Goal: Task Accomplishment & Management: Complete application form

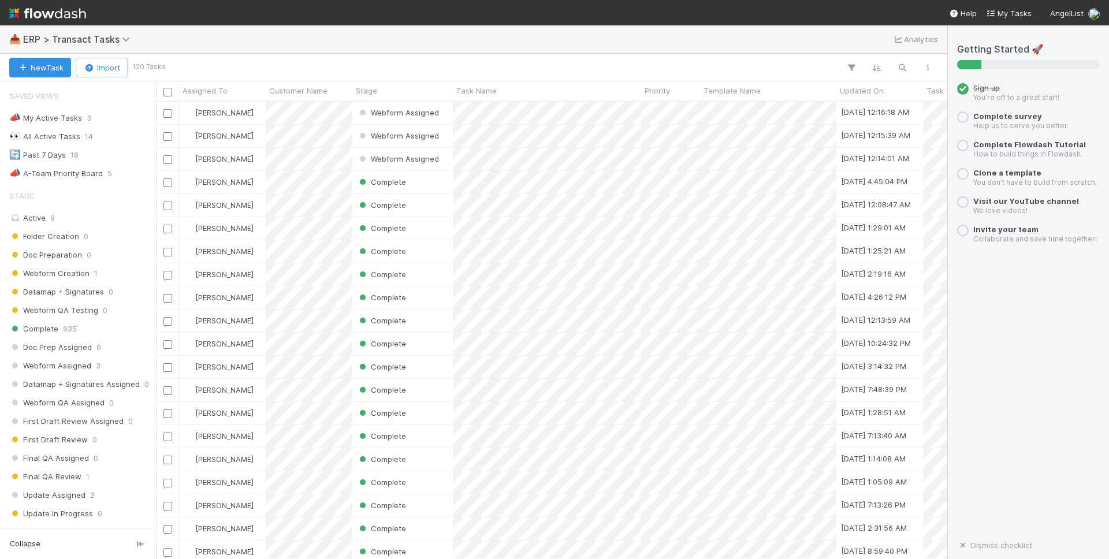
scroll to position [457, 791]
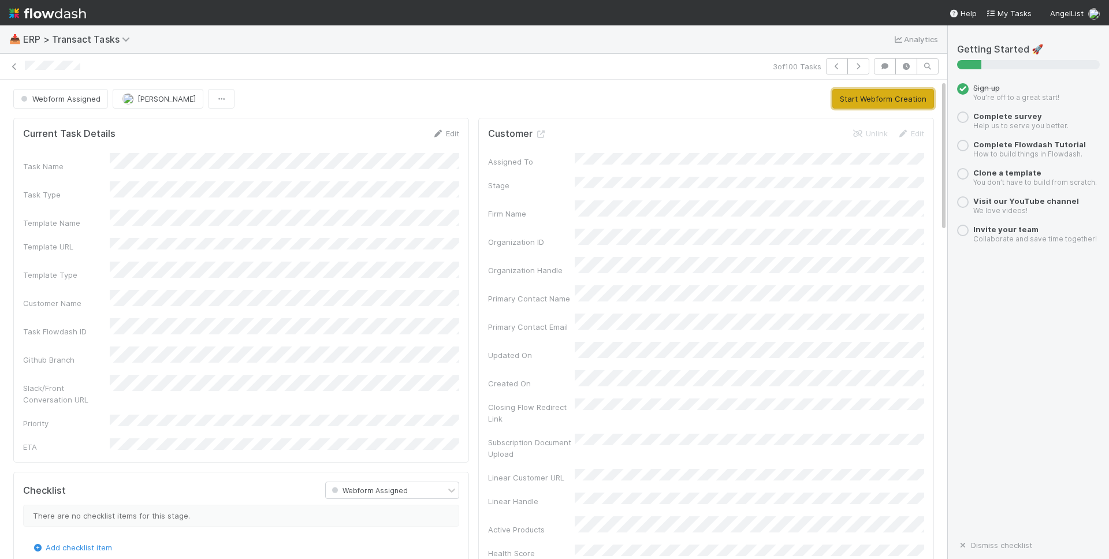
click at [874, 99] on button "Start Webform Creation" at bounding box center [883, 99] width 102 height 20
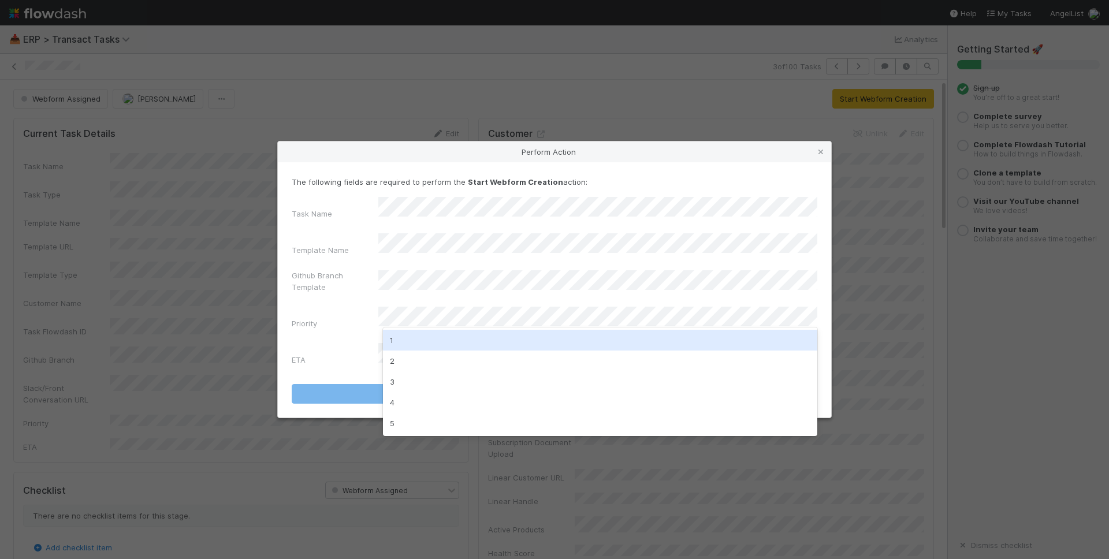
click at [481, 340] on div "1" at bounding box center [600, 340] width 434 height 21
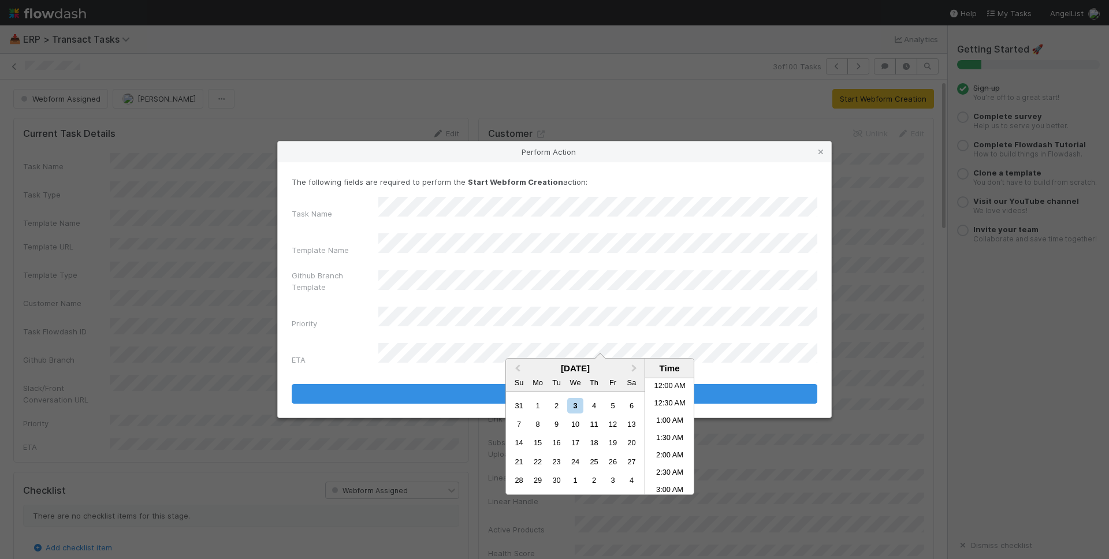
scroll to position [661, 0]
click at [613, 404] on div "5" at bounding box center [613, 406] width 16 height 16
click at [668, 453] on li "2:00 AM" at bounding box center [669, 456] width 49 height 17
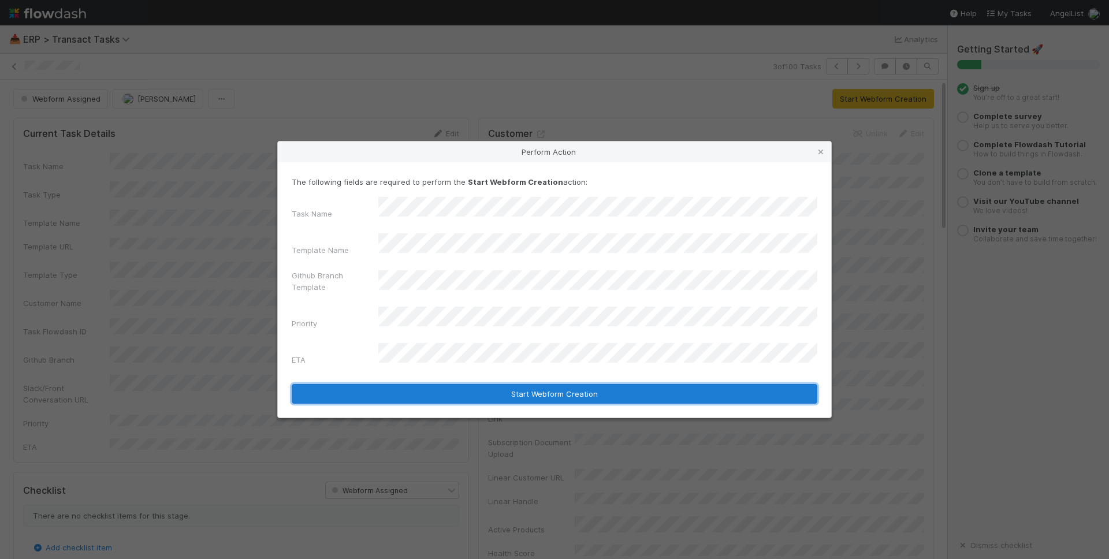
click at [474, 384] on button "Start Webform Creation" at bounding box center [555, 394] width 526 height 20
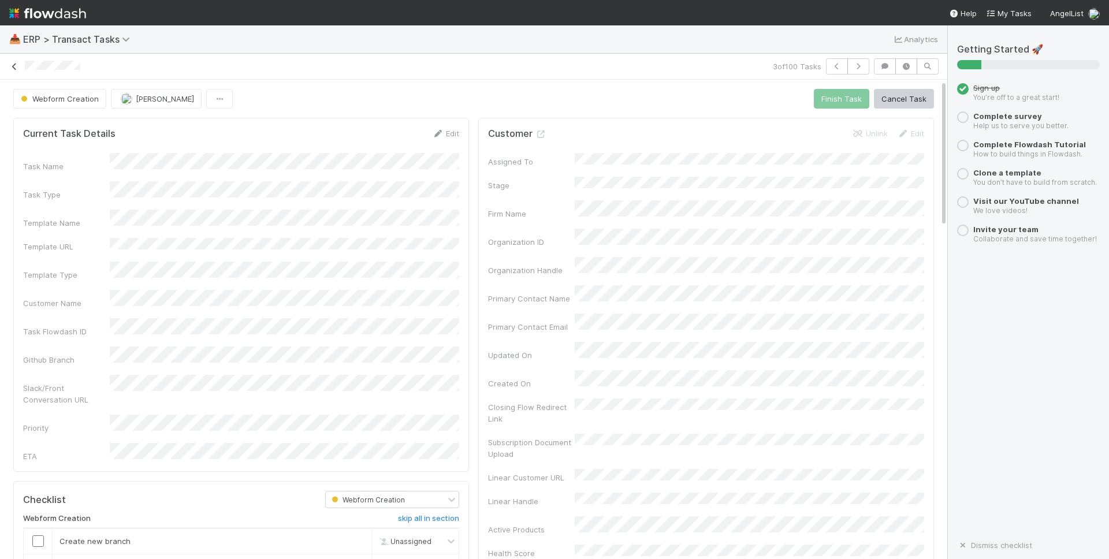
click at [13, 65] on icon at bounding box center [15, 67] width 12 height 8
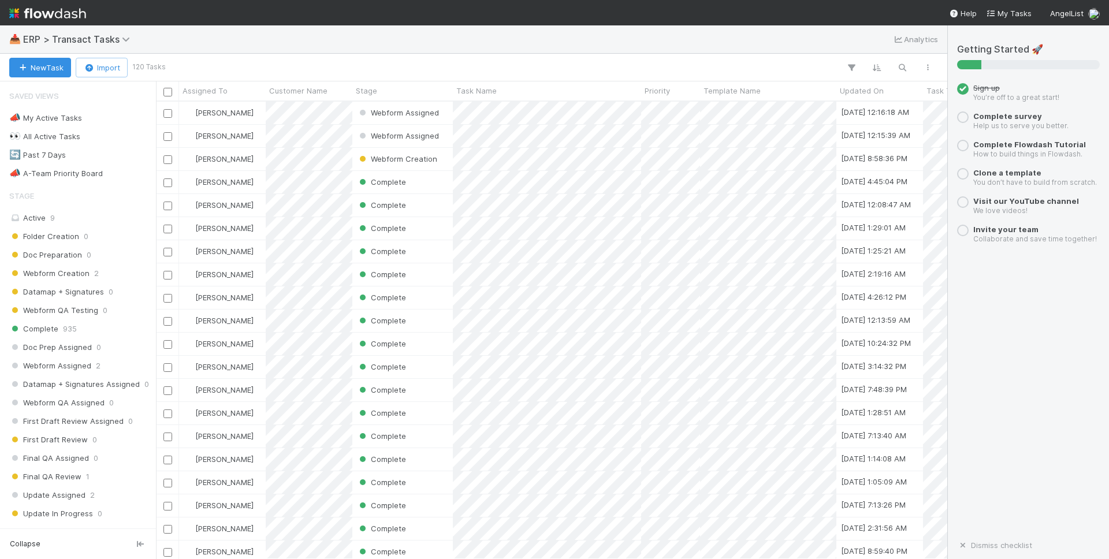
scroll to position [457, 791]
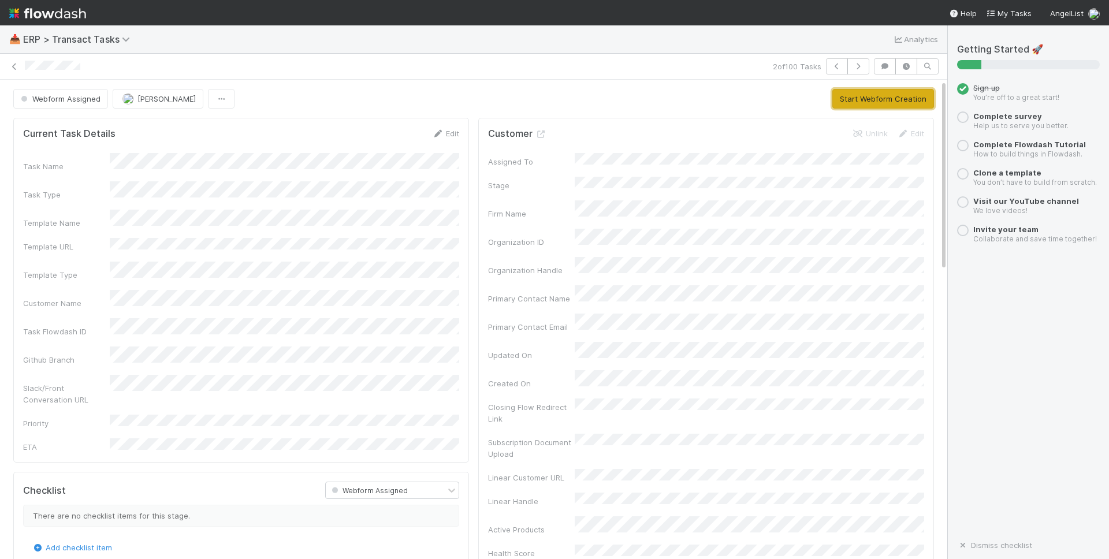
click at [852, 103] on button "Start Webform Creation" at bounding box center [883, 99] width 102 height 20
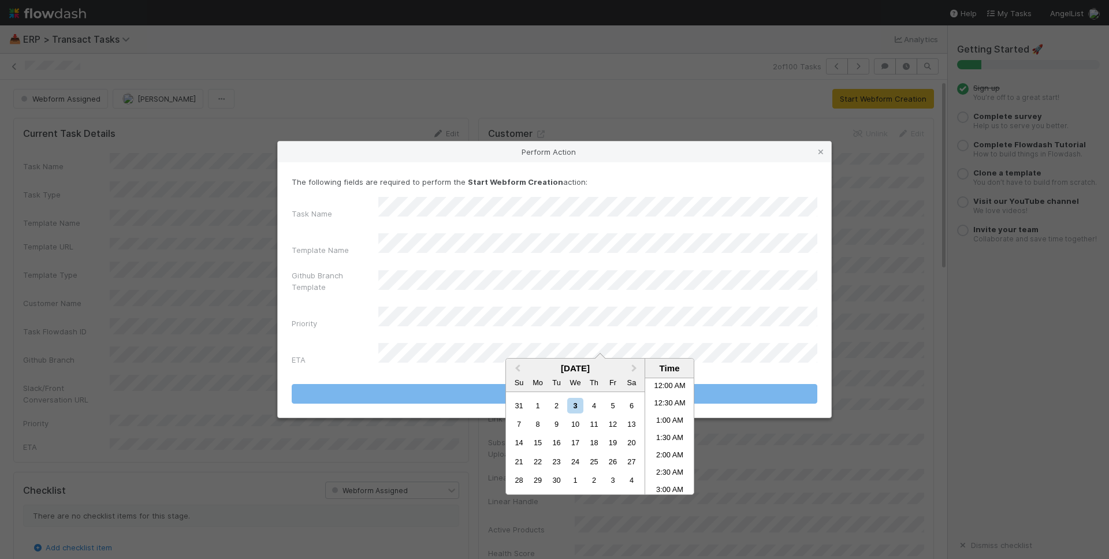
scroll to position [661, 0]
click at [610, 407] on div "5" at bounding box center [613, 406] width 16 height 16
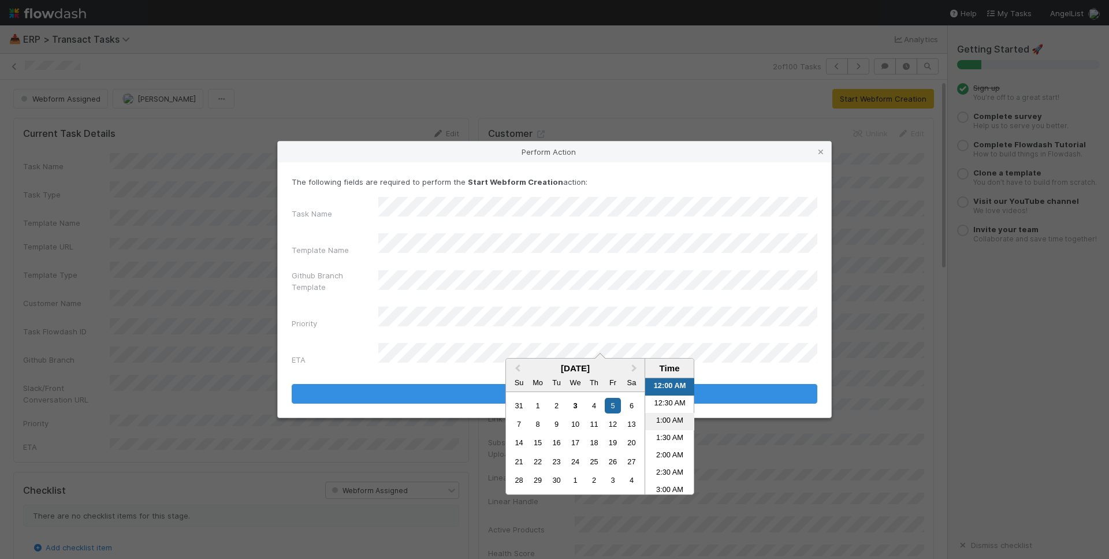
scroll to position [14, 0]
click at [676, 440] on li "2:00 AM" at bounding box center [669, 442] width 49 height 17
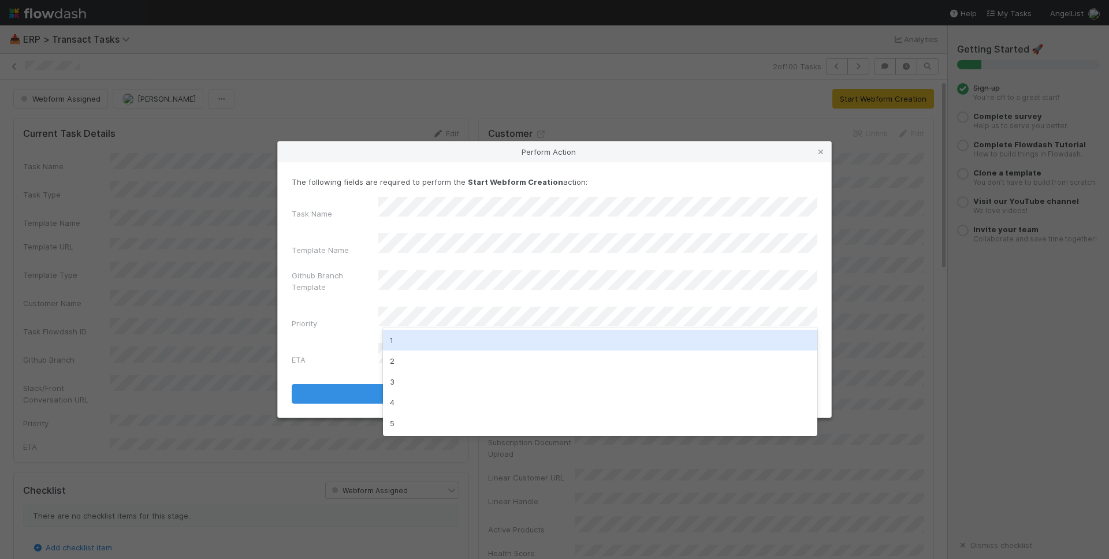
click at [514, 331] on div "1" at bounding box center [600, 340] width 434 height 21
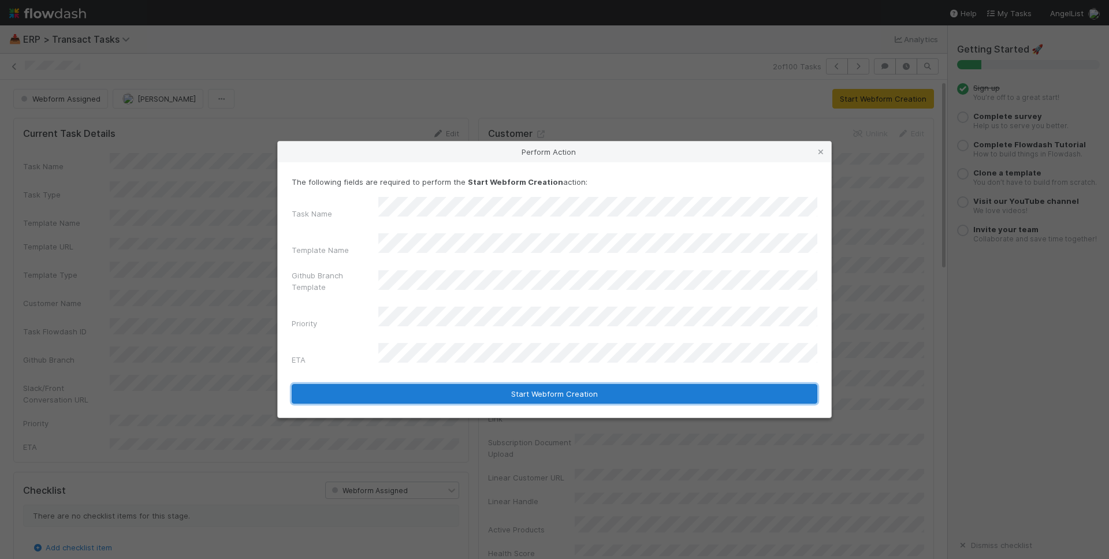
click at [521, 384] on button "Start Webform Creation" at bounding box center [555, 394] width 526 height 20
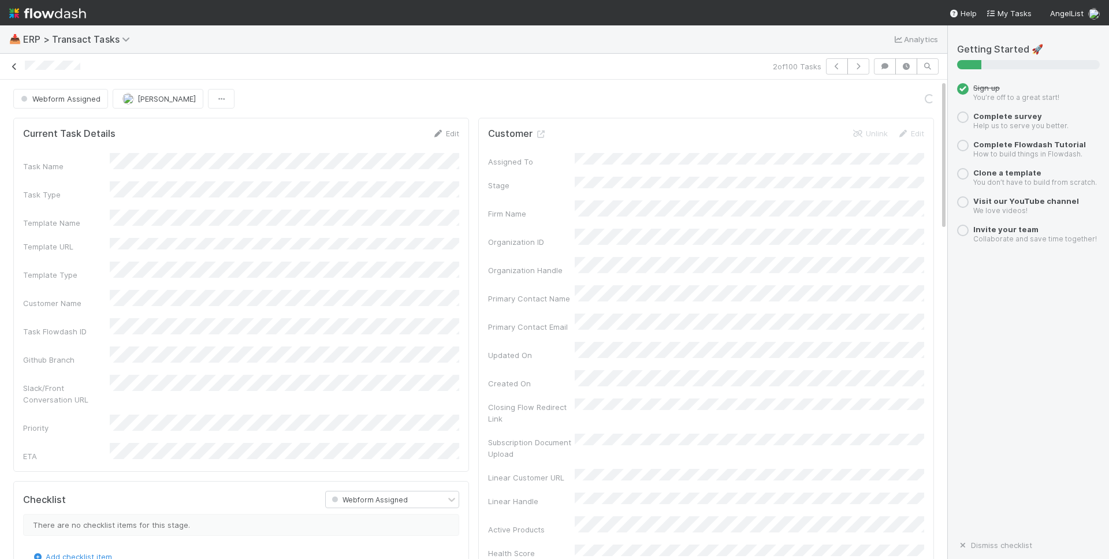
click at [10, 63] on icon at bounding box center [15, 67] width 12 height 8
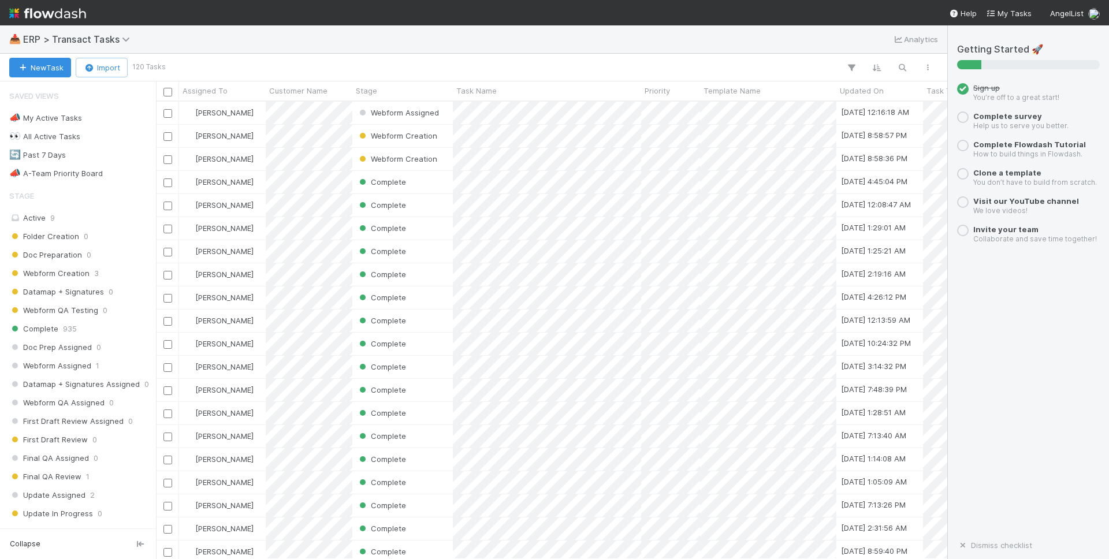
scroll to position [457, 791]
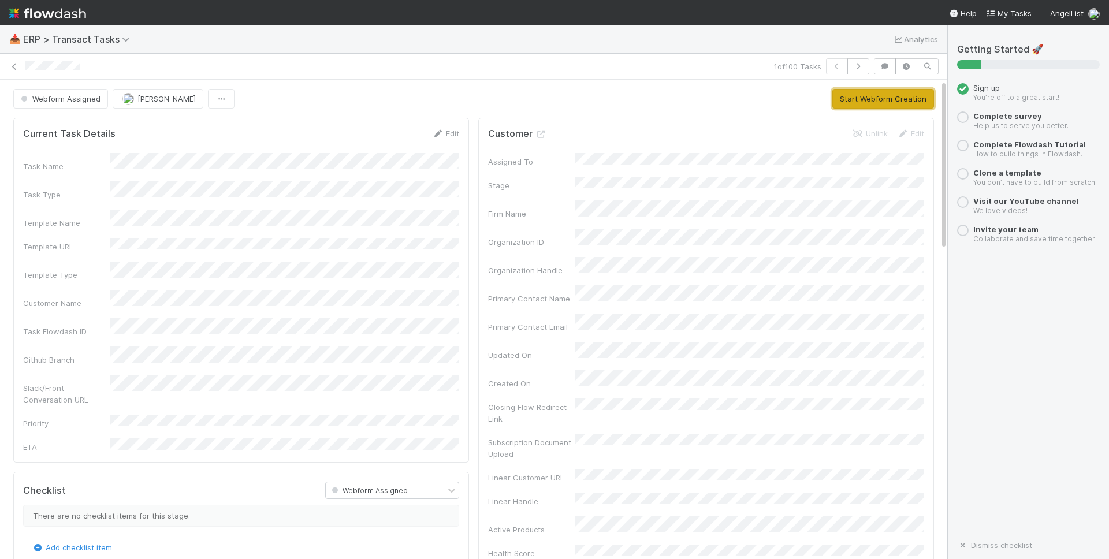
click at [885, 96] on button "Start Webform Creation" at bounding box center [883, 99] width 102 height 20
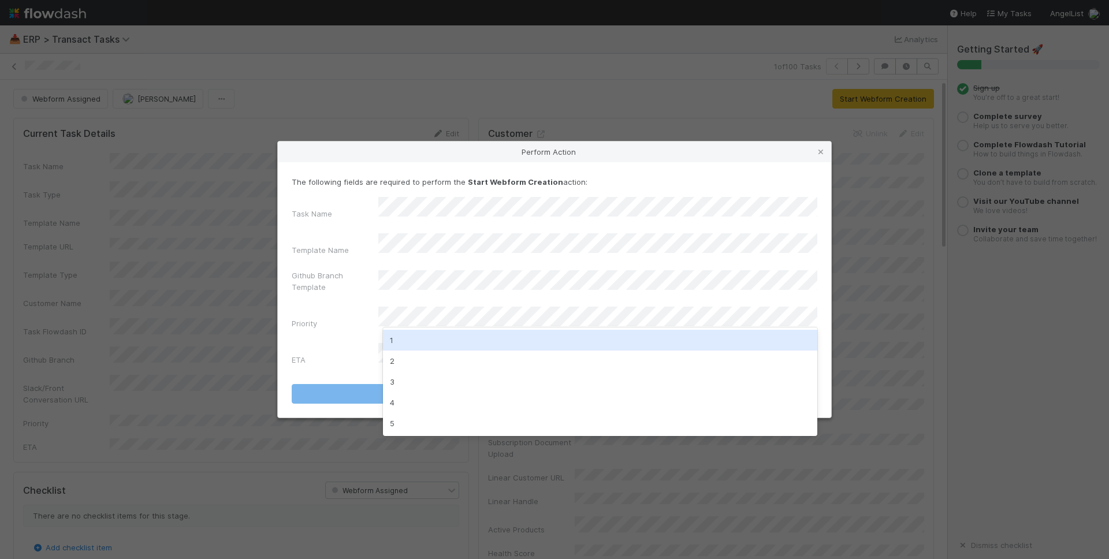
click at [538, 337] on div "1" at bounding box center [600, 340] width 434 height 21
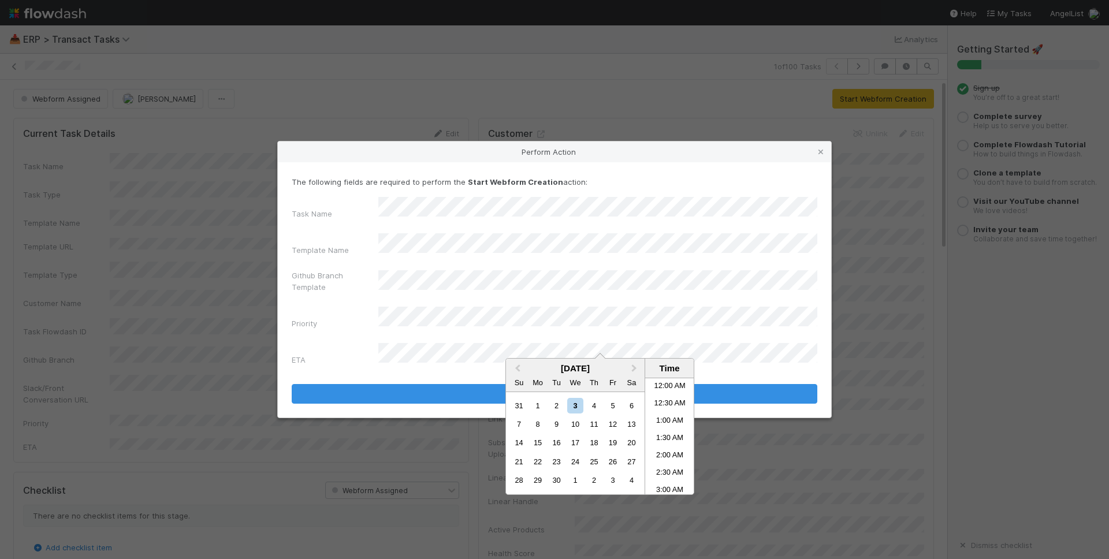
scroll to position [661, 0]
click at [615, 411] on div "5" at bounding box center [613, 406] width 16 height 16
click at [673, 451] on li "2:00 AM" at bounding box center [669, 456] width 49 height 17
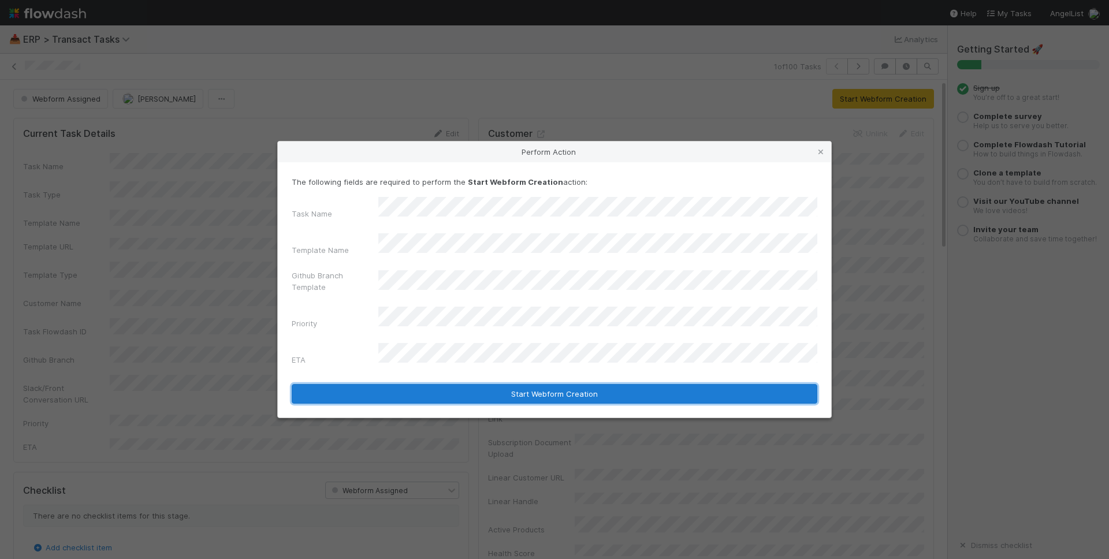
click at [603, 384] on button "Start Webform Creation" at bounding box center [555, 394] width 526 height 20
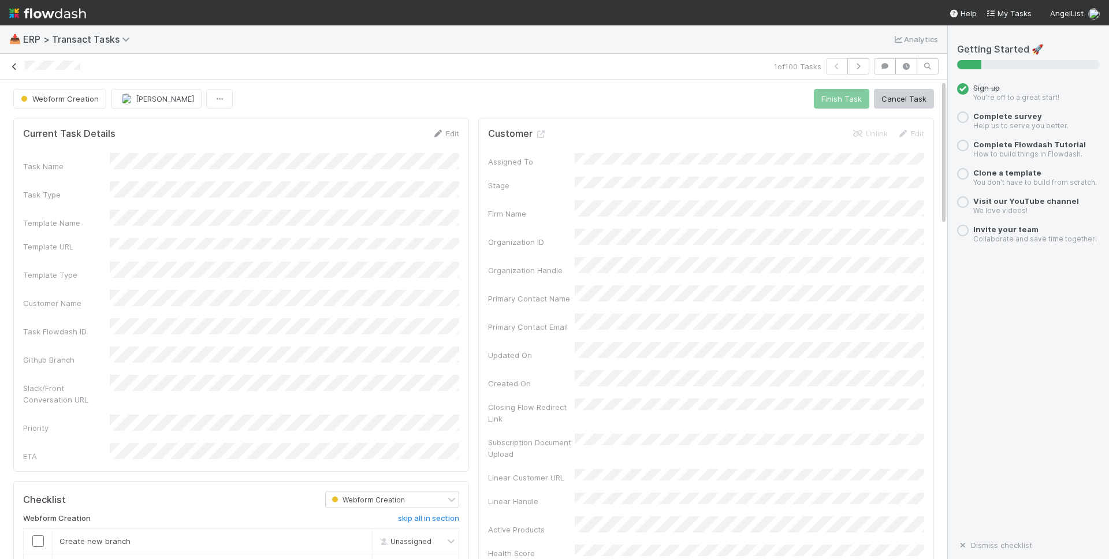
click at [9, 71] on link at bounding box center [15, 67] width 12 height 12
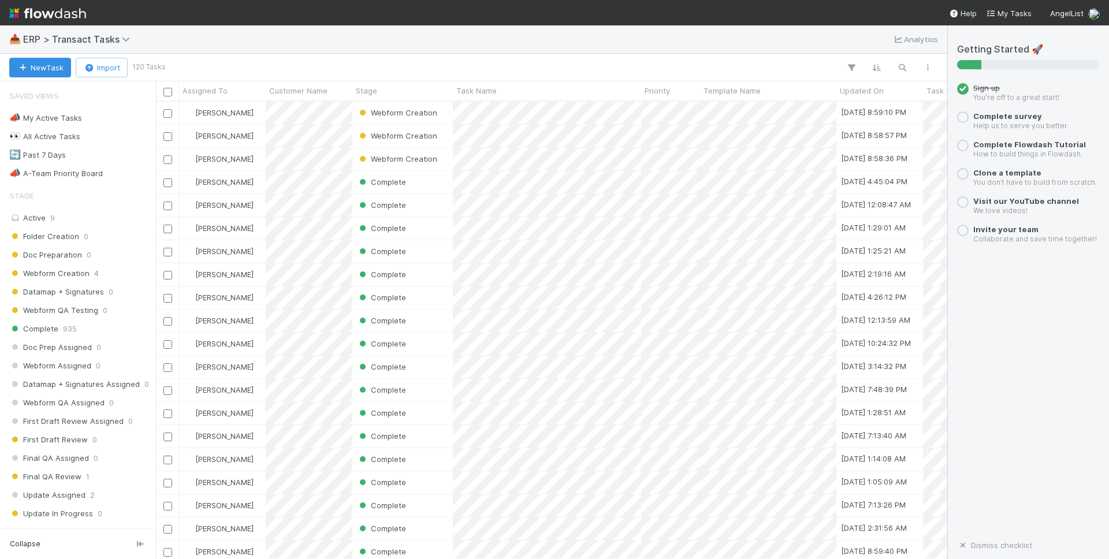
scroll to position [457, 791]
